Goal: Task Accomplishment & Management: Manage account settings

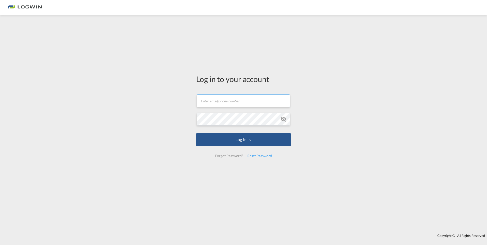
click at [215, 100] on input "text" at bounding box center [244, 101] width 94 height 13
click at [224, 103] on input "text" at bounding box center [244, 101] width 94 height 13
click at [246, 103] on input "text" at bounding box center [244, 101] width 94 height 13
type input "[PERSON_NAME][EMAIL_ADDRESS][DOMAIN_NAME]"
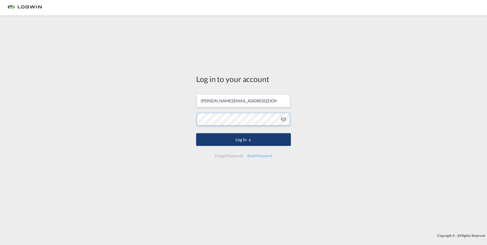
click at [196, 133] on button "Log In" at bounding box center [243, 139] width 95 height 13
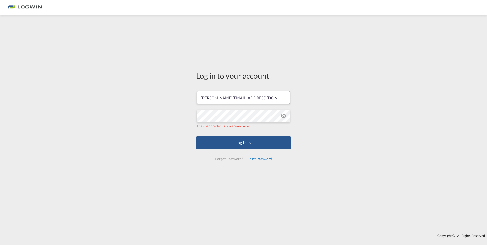
click at [257, 160] on div "Reset Password" at bounding box center [259, 158] width 29 height 9
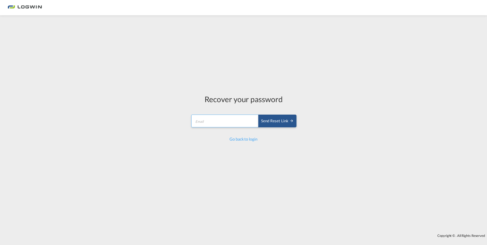
click at [236, 123] on input "email" at bounding box center [225, 121] width 68 height 13
type input "[PERSON_NAME][EMAIL_ADDRESS][DOMAIN_NAME]"
click at [275, 125] on button "Send reset link" at bounding box center [277, 121] width 38 height 13
